Goal: Task Accomplishment & Management: Manage account settings

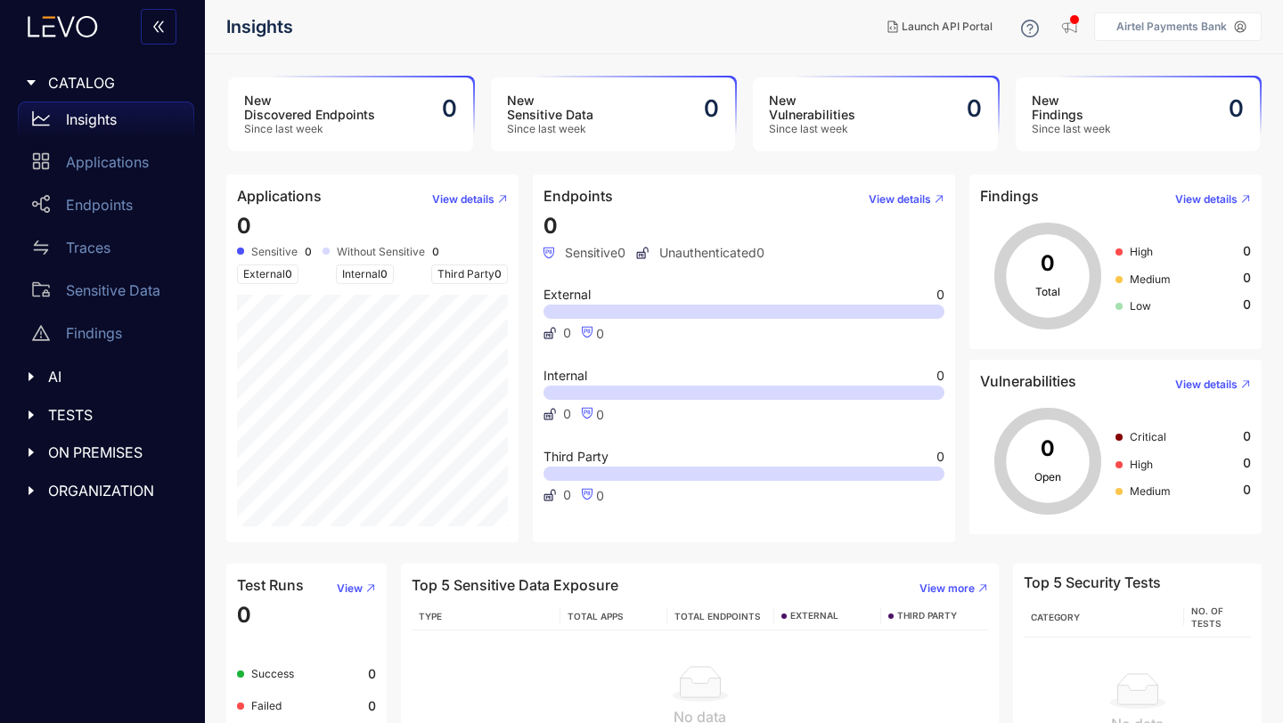
click at [1171, 26] on p "Airtel Payments Bank" at bounding box center [1171, 26] width 110 height 12
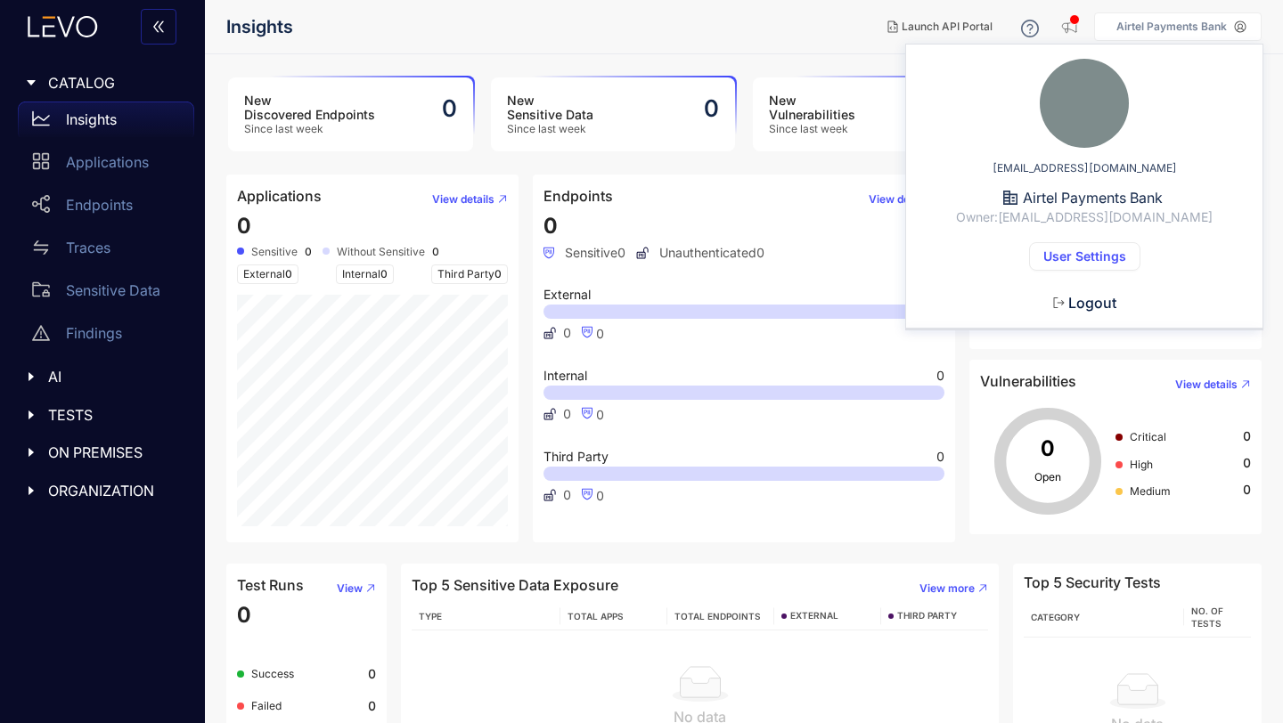
click at [1114, 257] on span "User Settings" at bounding box center [1084, 256] width 83 height 14
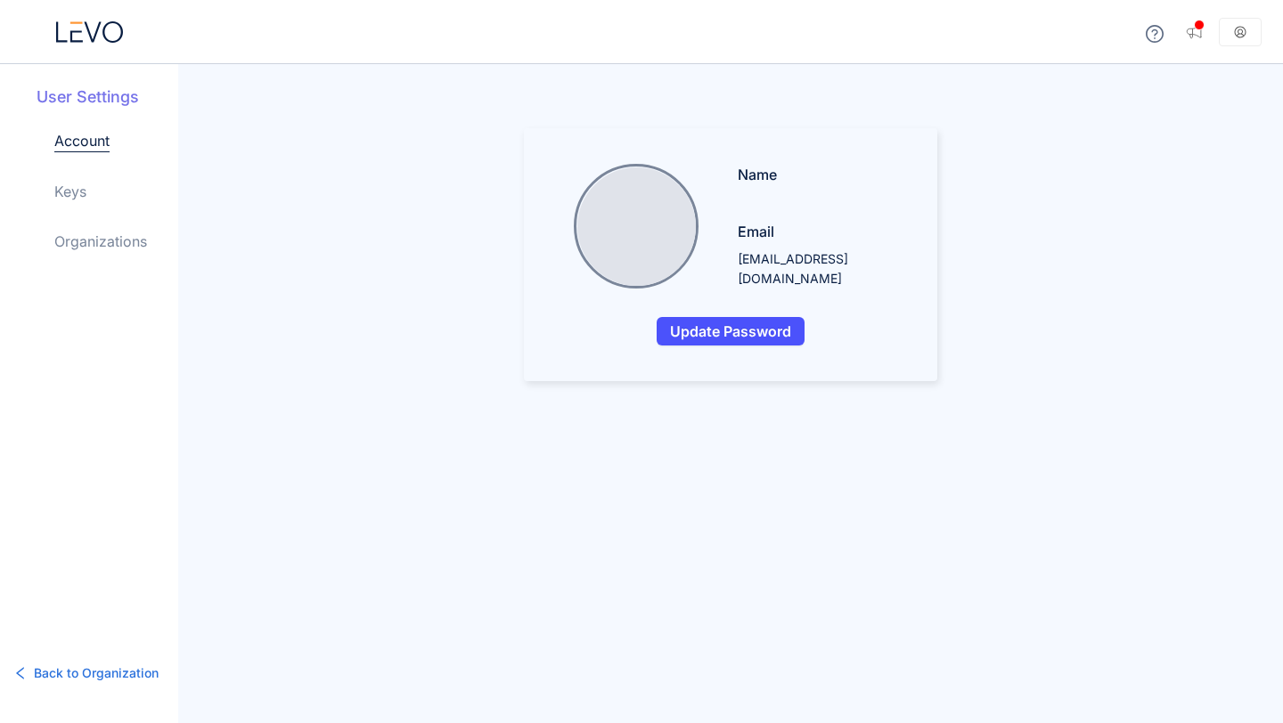
click at [65, 192] on link "Keys" at bounding box center [70, 191] width 32 height 21
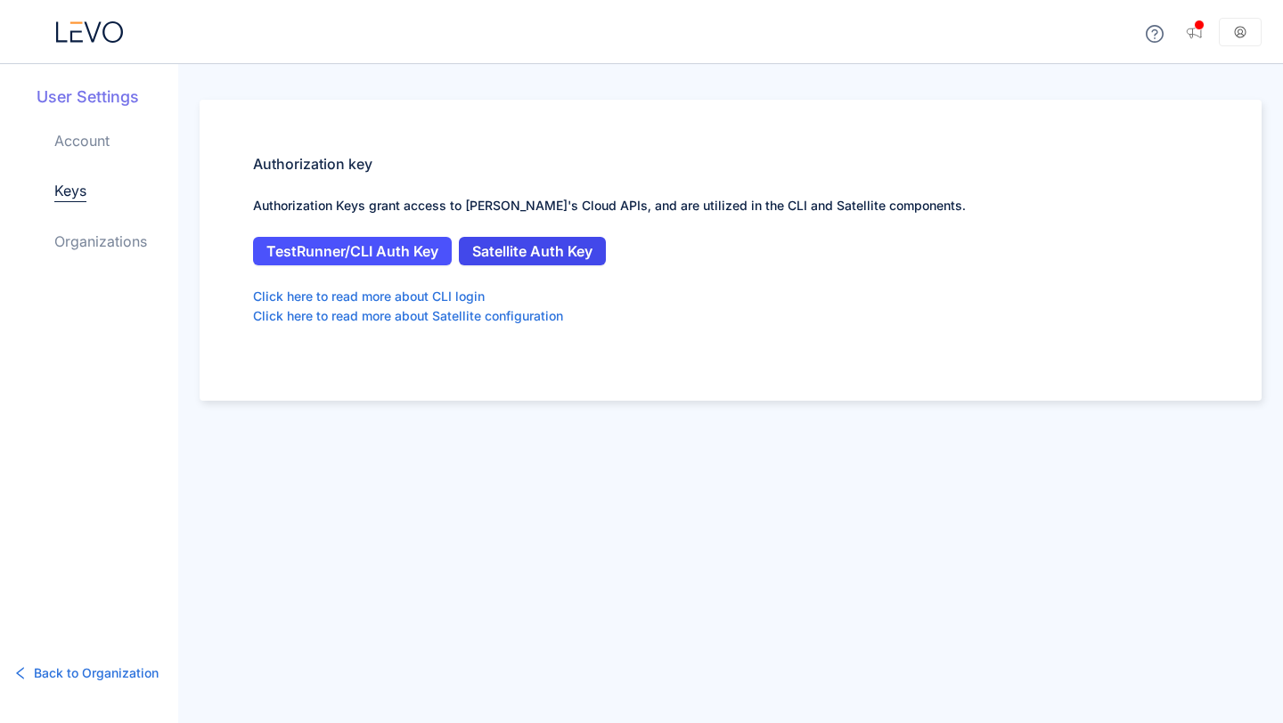
click at [502, 249] on span "Satellite Auth Key" at bounding box center [532, 251] width 120 height 16
click at [106, 241] on link "Organizations" at bounding box center [100, 241] width 93 height 21
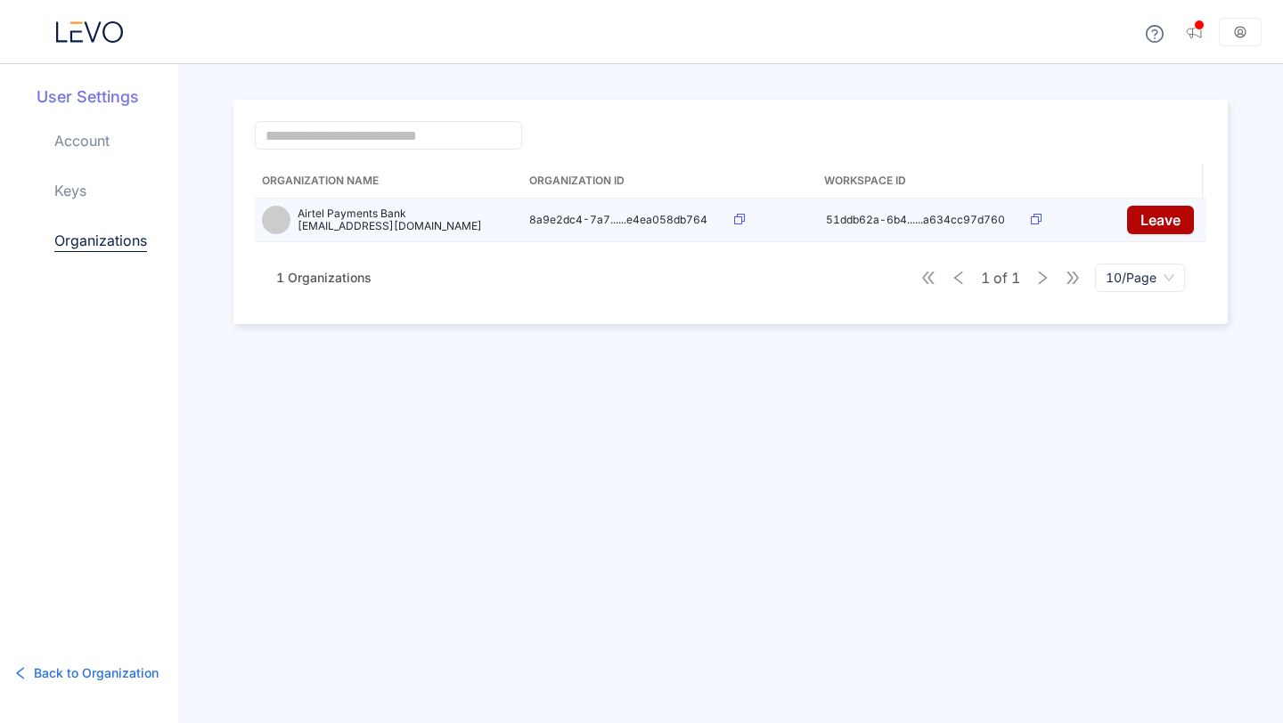
click at [736, 221] on icon at bounding box center [739, 219] width 11 height 11
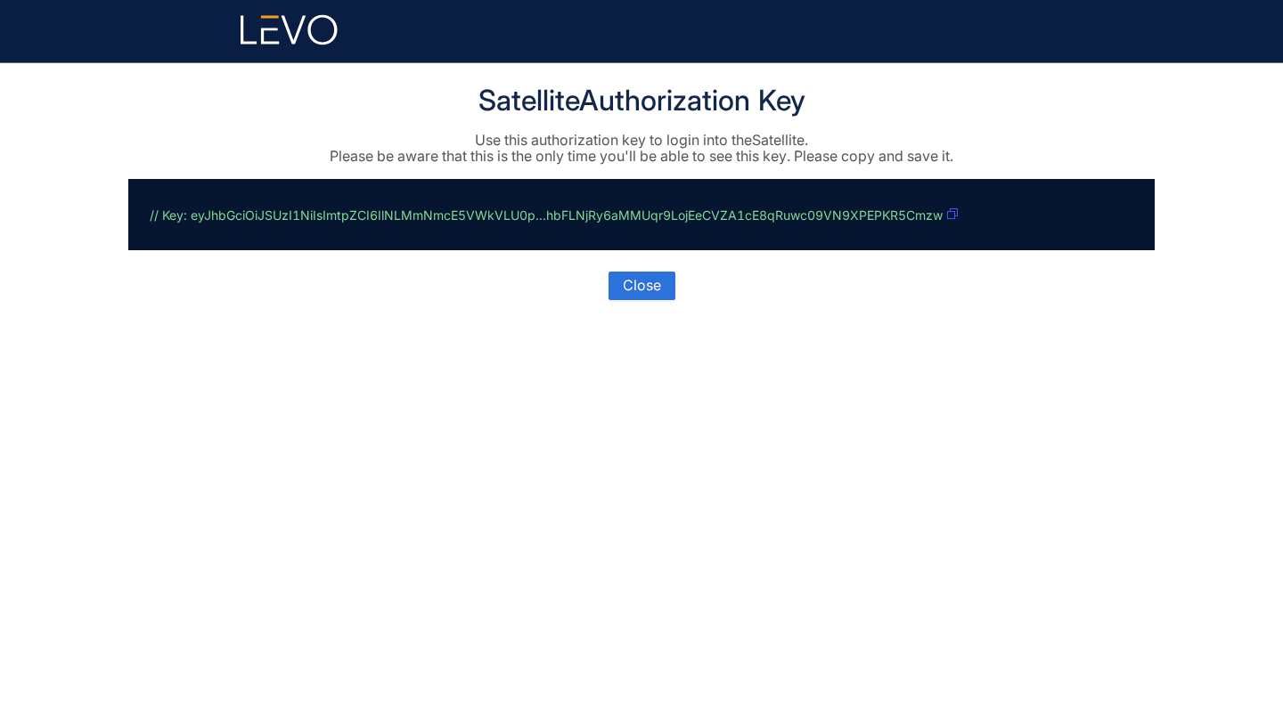
click at [949, 214] on icon "button" at bounding box center [952, 213] width 11 height 11
click at [637, 285] on span "Close" at bounding box center [642, 285] width 38 height 16
